Goal: Task Accomplishment & Management: Manage account settings

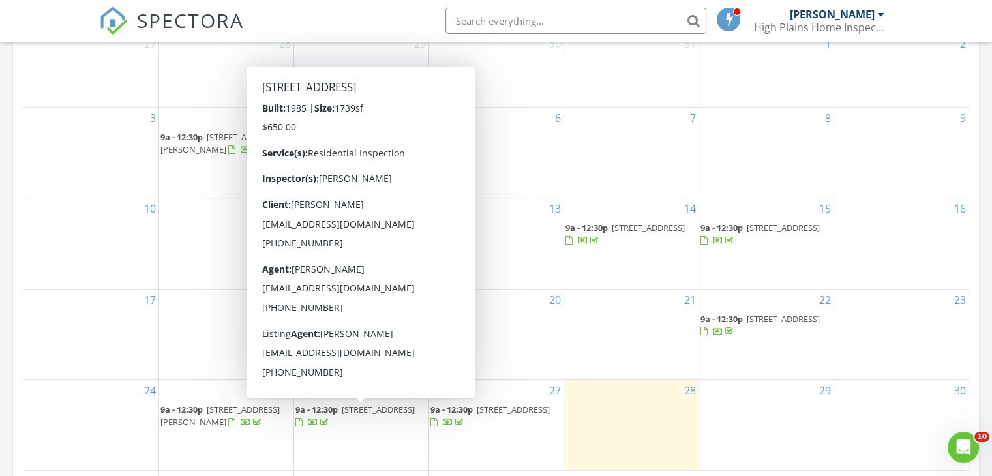
click at [355, 408] on span "59 Circle Dr, La Junta 81050" at bounding box center [378, 410] width 73 height 12
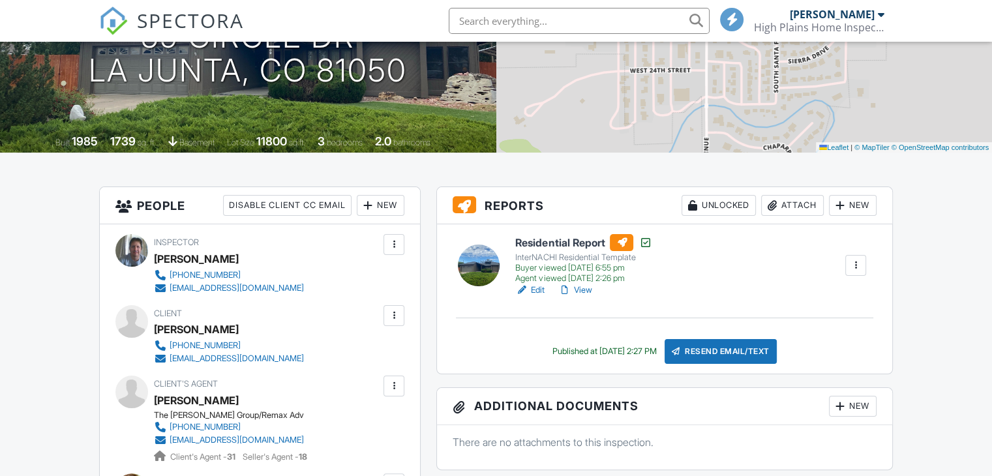
click at [584, 288] on link "View" at bounding box center [575, 290] width 34 height 13
